Goal: Information Seeking & Learning: Learn about a topic

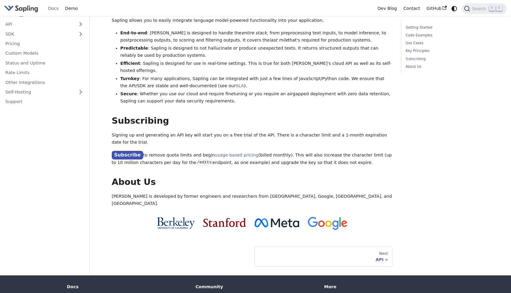
scroll to position [404, 0]
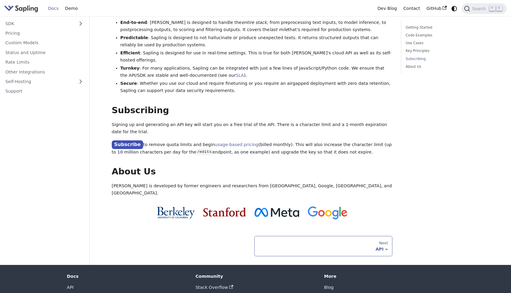
click at [270, 236] on link "Next API" at bounding box center [323, 246] width 138 height 20
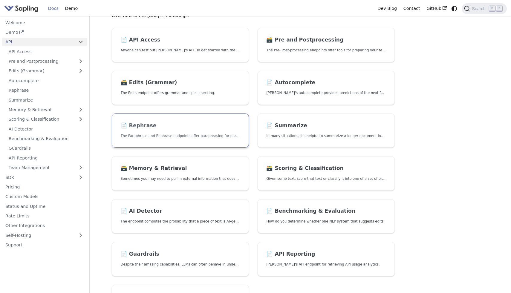
scroll to position [48, 0]
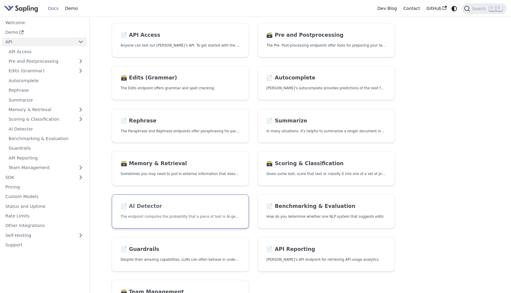
click at [172, 201] on link "📄️ AI Detector The endpoint computes the probability that a piece of text is AI…" at bounding box center [180, 212] width 137 height 34
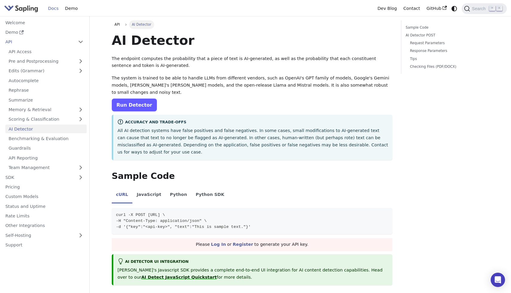
click at [140, 99] on link "Run Detector" at bounding box center [134, 105] width 45 height 13
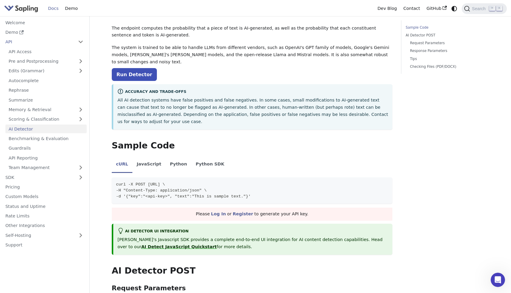
scroll to position [31, 0]
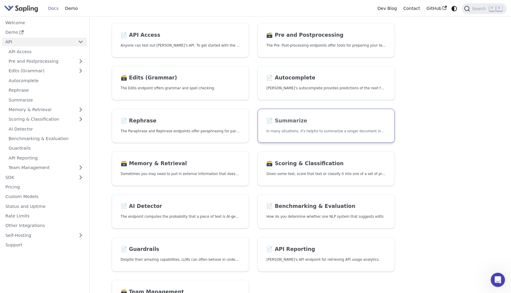
click at [283, 127] on link "📄️ Summarize In many situations, it's helpful to summarize a longer document in…" at bounding box center [326, 126] width 137 height 34
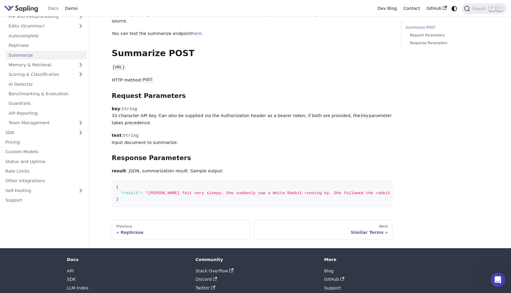
scroll to position [123, 0]
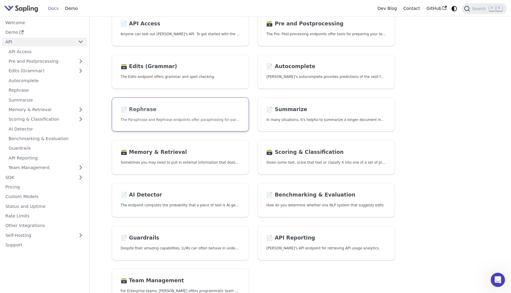
scroll to position [62, 0]
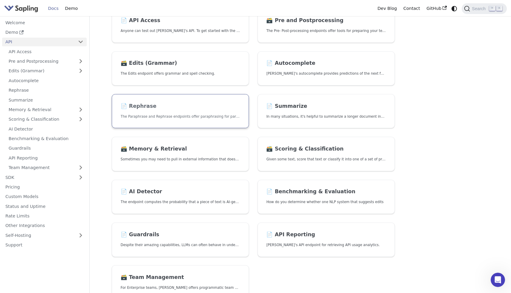
click at [166, 111] on link "📄️ Rephrase The Paraphrase and Rephrase endpoints offer paraphrasing for partic…" at bounding box center [180, 111] width 137 height 34
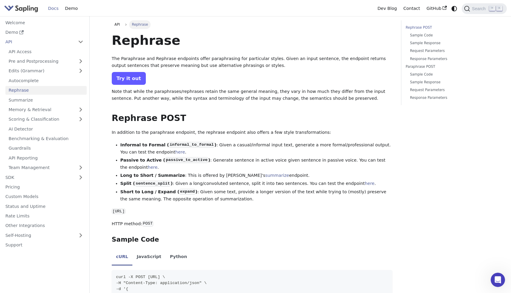
click at [135, 81] on link "Try it out" at bounding box center [129, 78] width 34 height 13
